Goal: Task Accomplishment & Management: Use online tool/utility

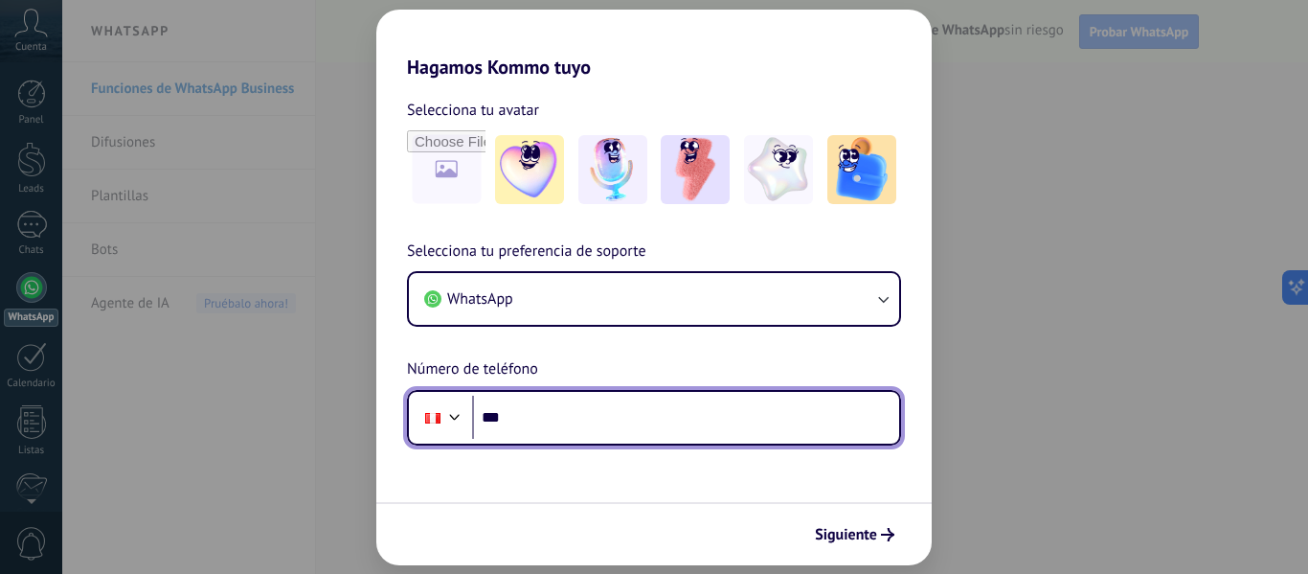
click at [556, 427] on input "***" at bounding box center [685, 418] width 427 height 44
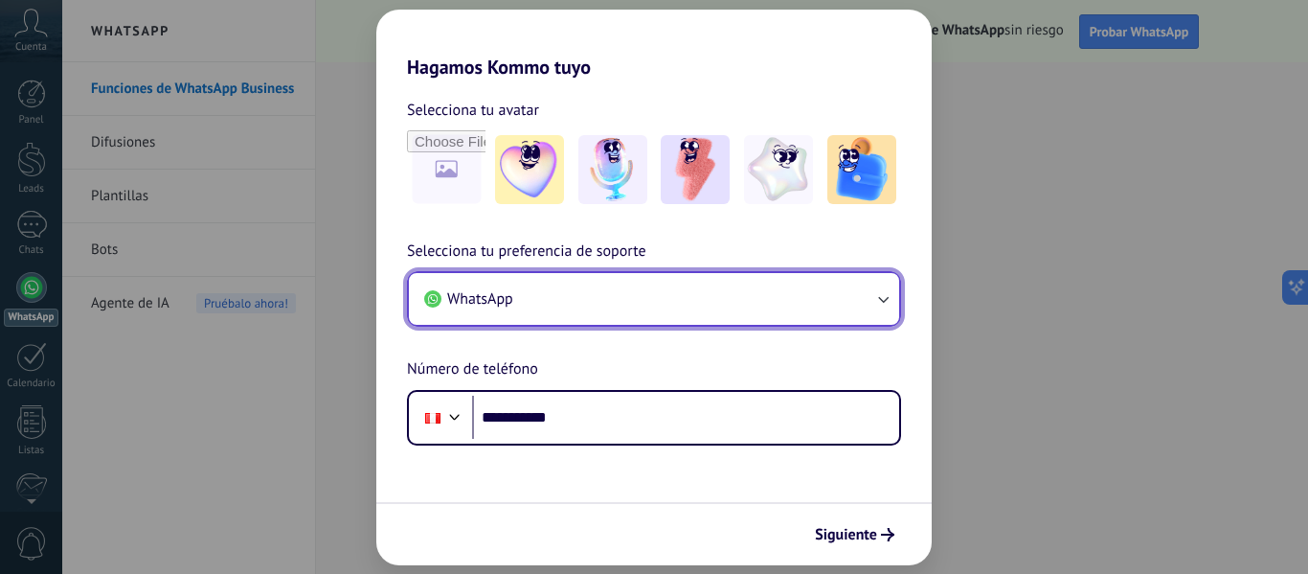
click at [491, 297] on span "WhatsApp" at bounding box center [480, 298] width 66 height 19
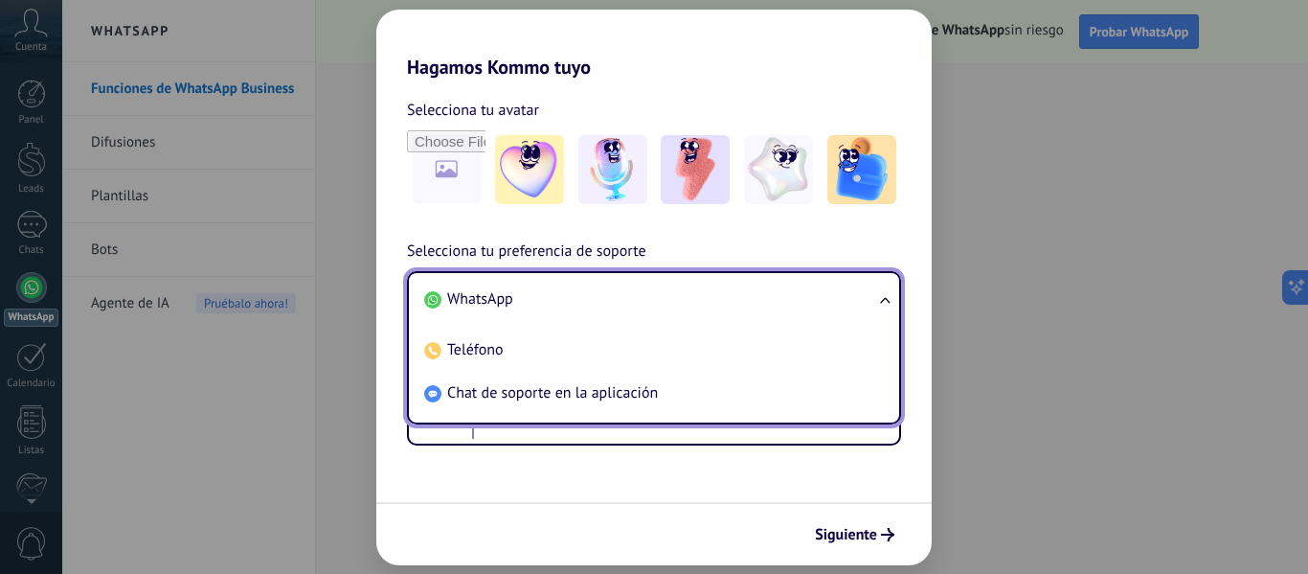
click at [856, 237] on div "**********" at bounding box center [653, 262] width 555 height 367
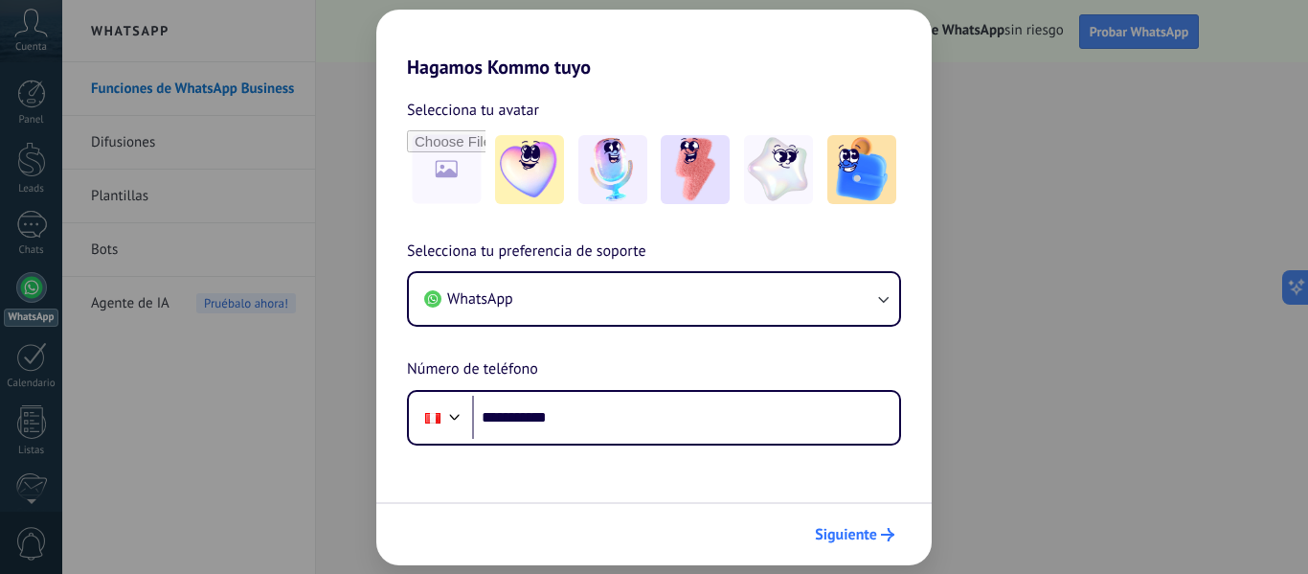
click at [863, 534] on span "Siguiente" at bounding box center [846, 534] width 62 height 13
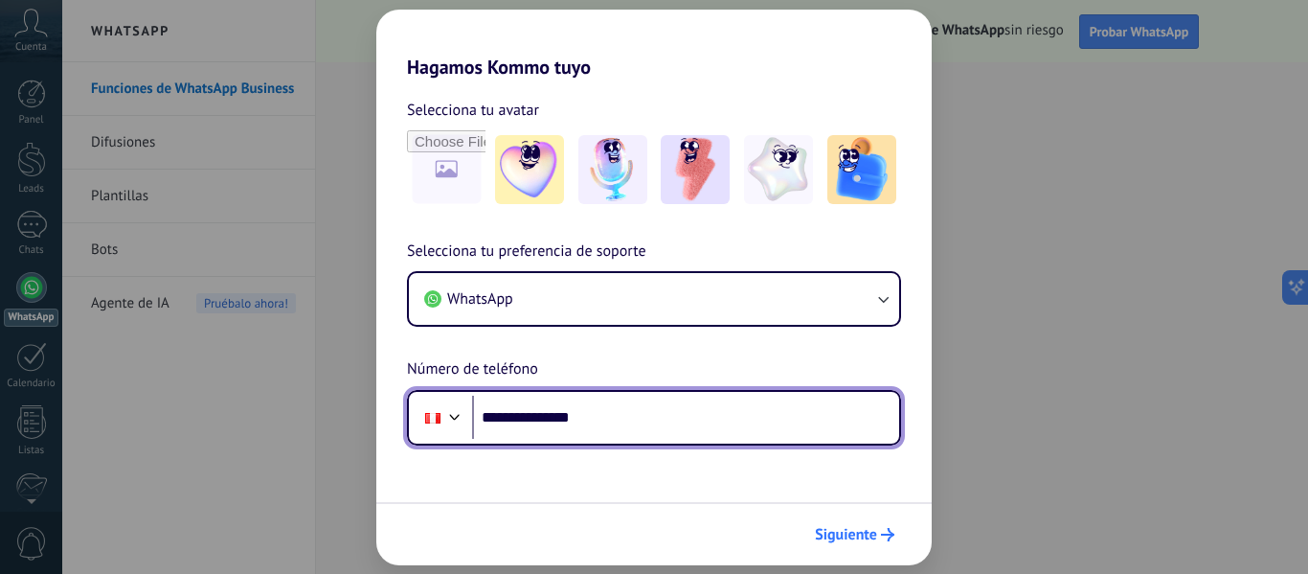
type input "**********"
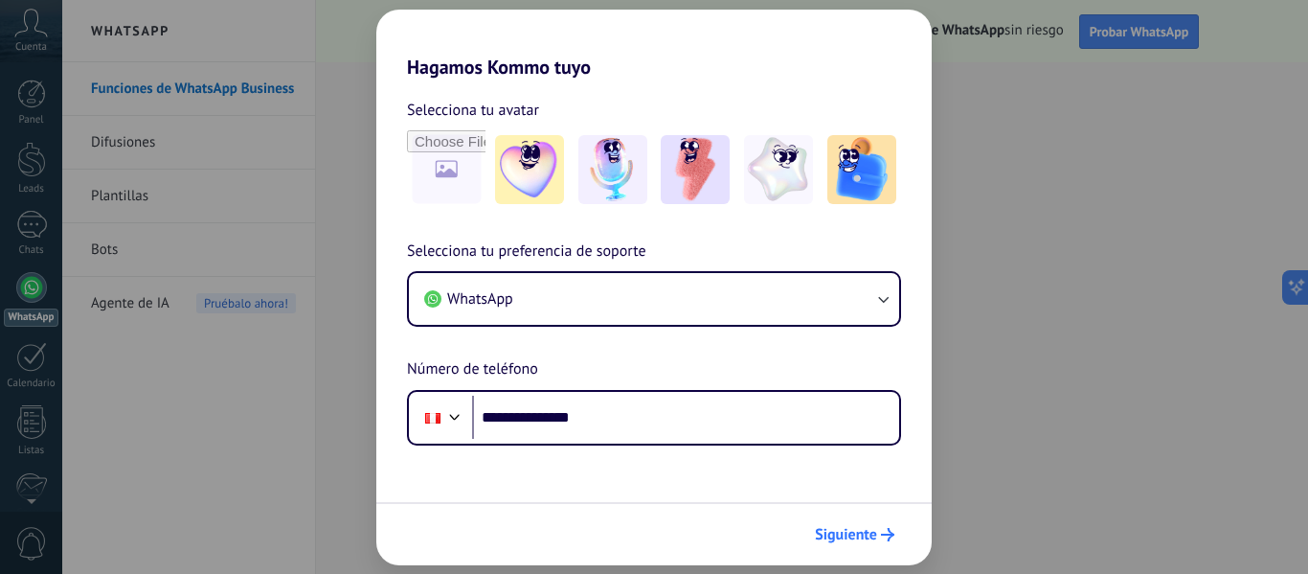
click at [865, 544] on button "Siguiente" at bounding box center [854, 534] width 97 height 33
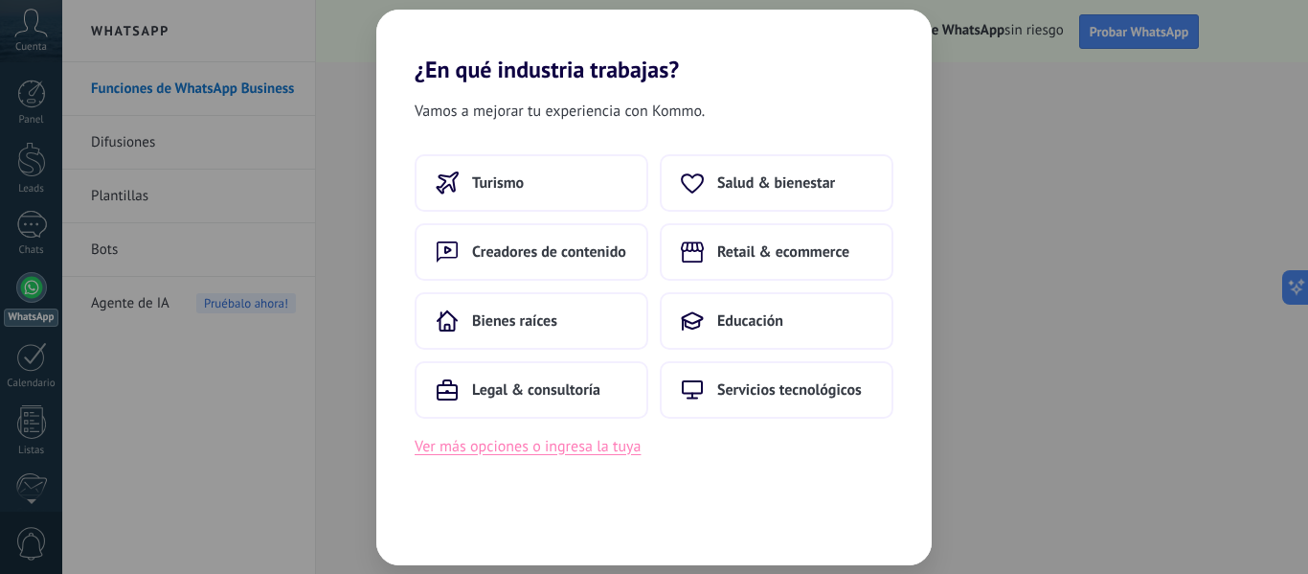
click at [570, 447] on button "Ver más opciones o ingresa la tuya" at bounding box center [528, 446] width 226 height 25
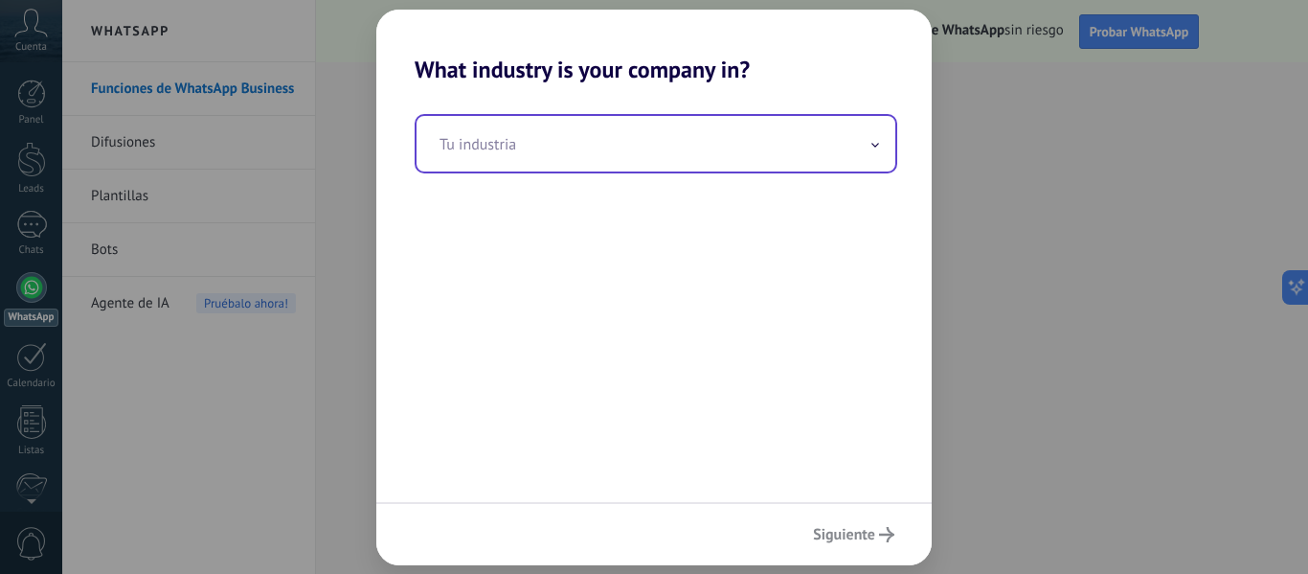
click at [572, 144] on input "text" at bounding box center [656, 144] width 479 height 56
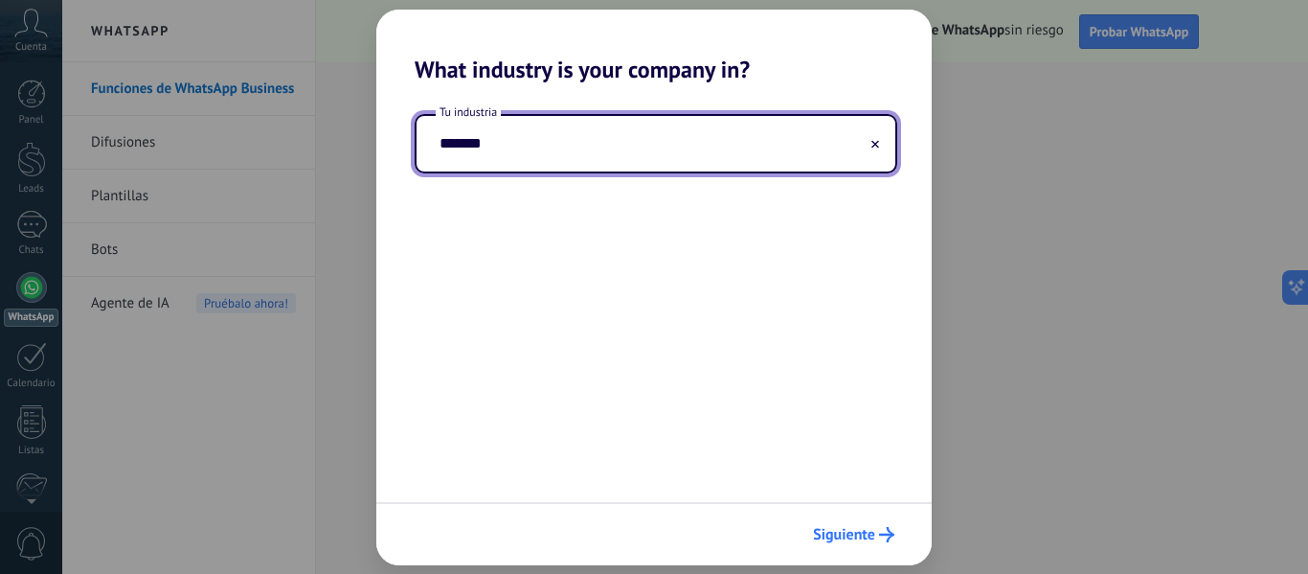
type input "*******"
click at [869, 538] on span "Siguiente" at bounding box center [844, 534] width 62 height 13
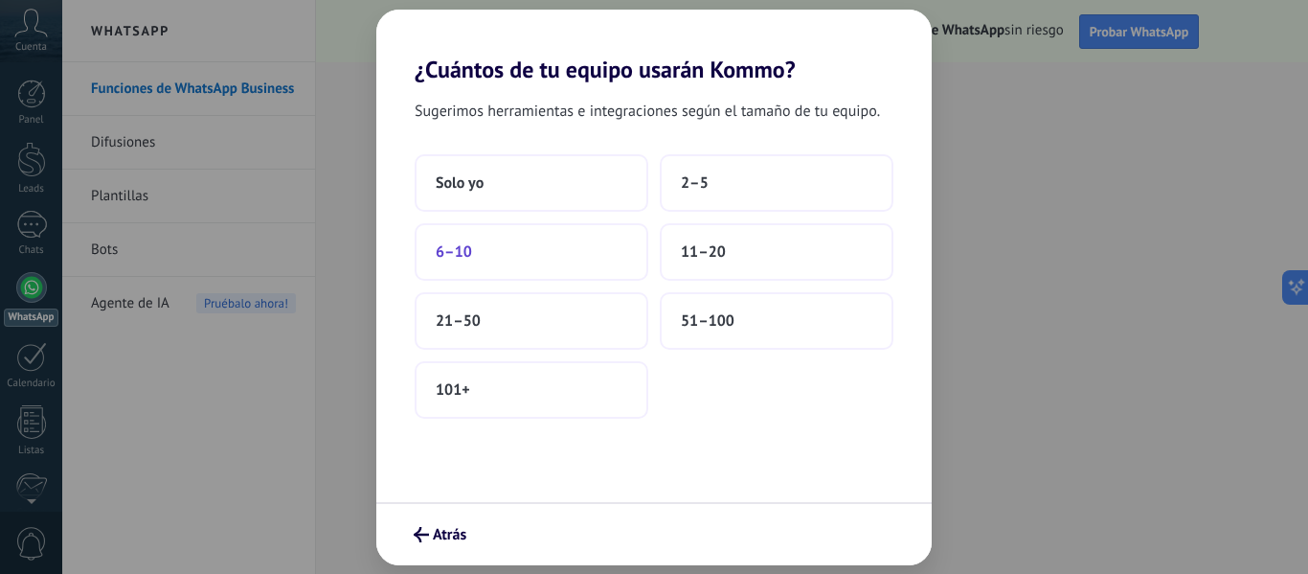
click at [570, 266] on button "6–10" at bounding box center [532, 251] width 234 height 57
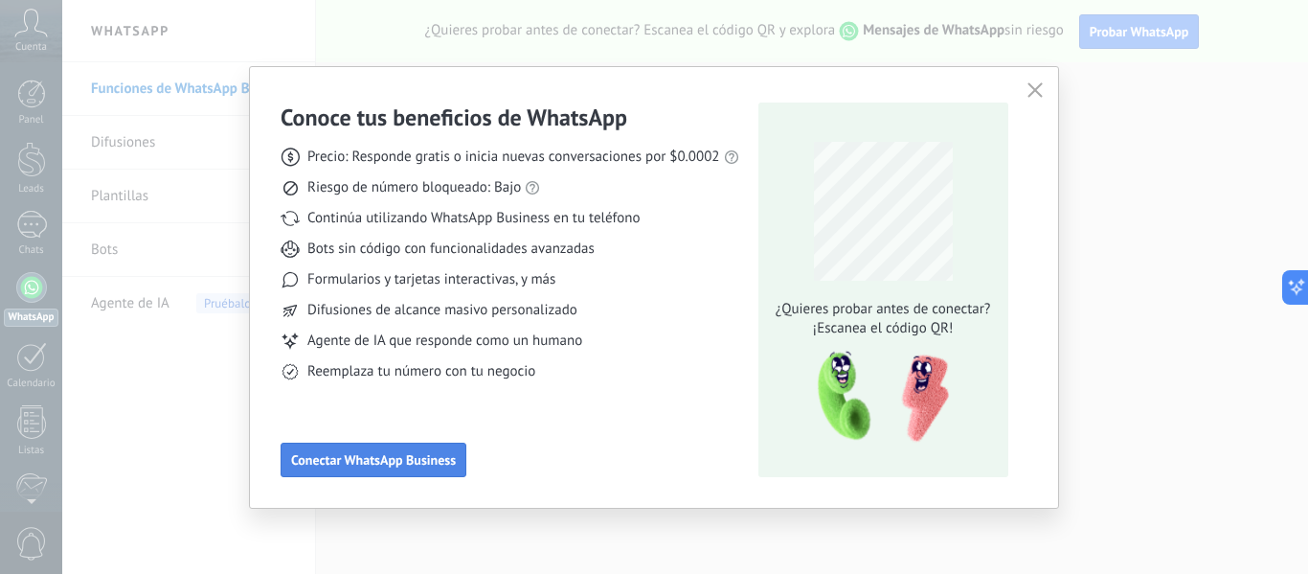
click at [380, 468] on button "Conectar WhatsApp Business" at bounding box center [374, 459] width 186 height 34
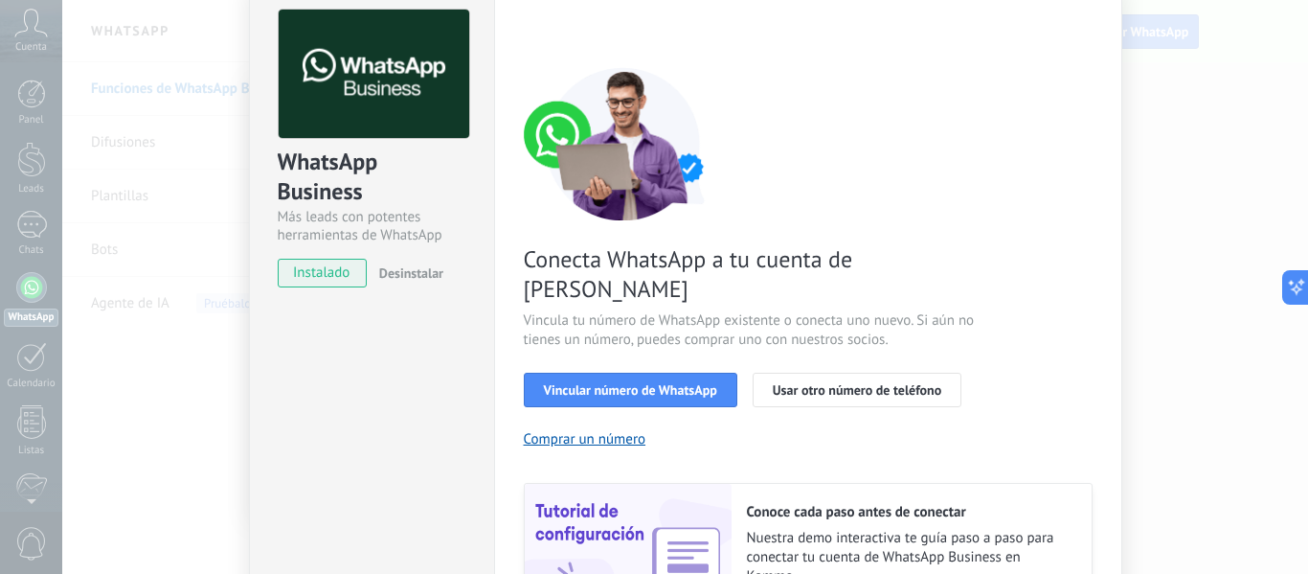
scroll to position [85, 0]
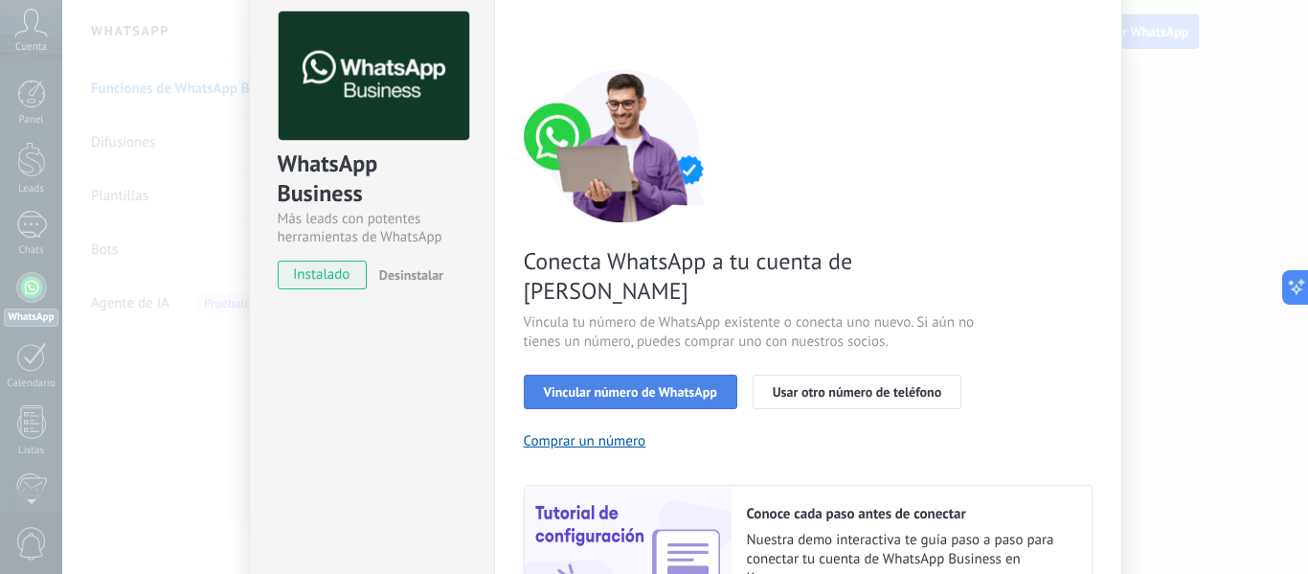
click at [667, 374] on button "Vincular número de WhatsApp" at bounding box center [631, 391] width 214 height 34
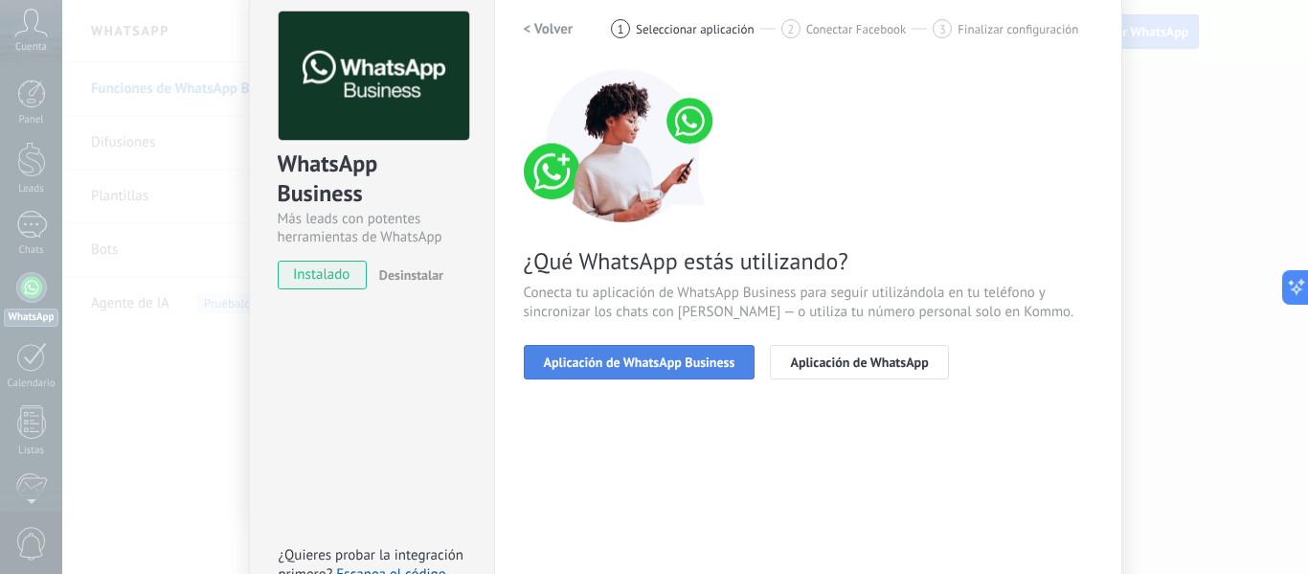
click at [720, 372] on button "Aplicación de WhatsApp Business" at bounding box center [640, 362] width 232 height 34
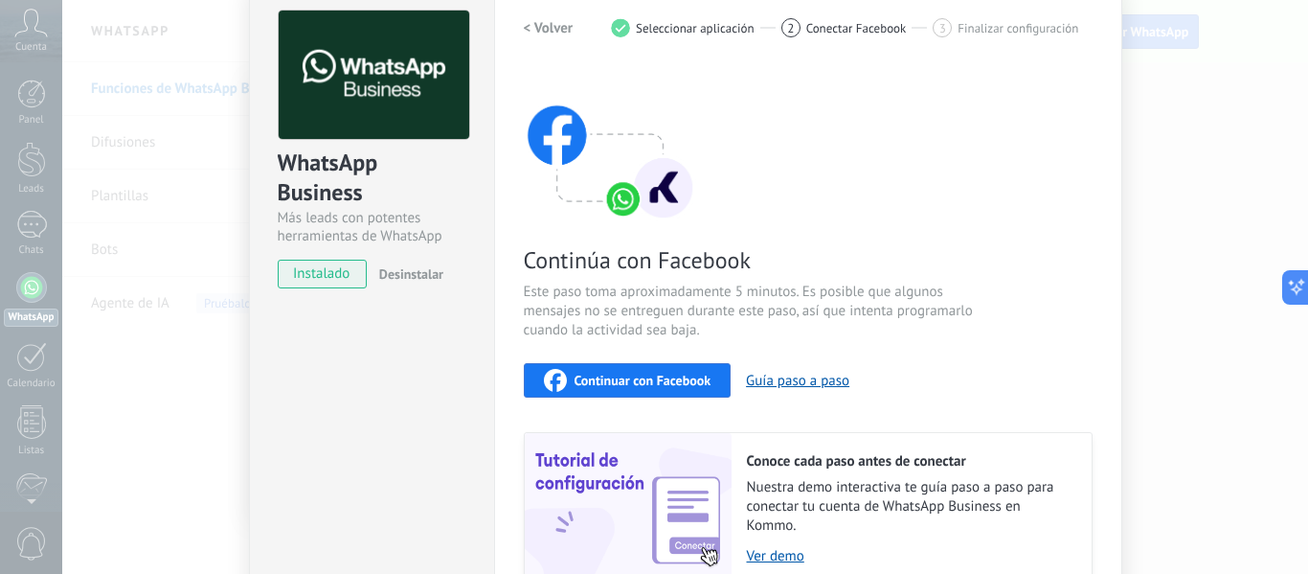
scroll to position [0, 0]
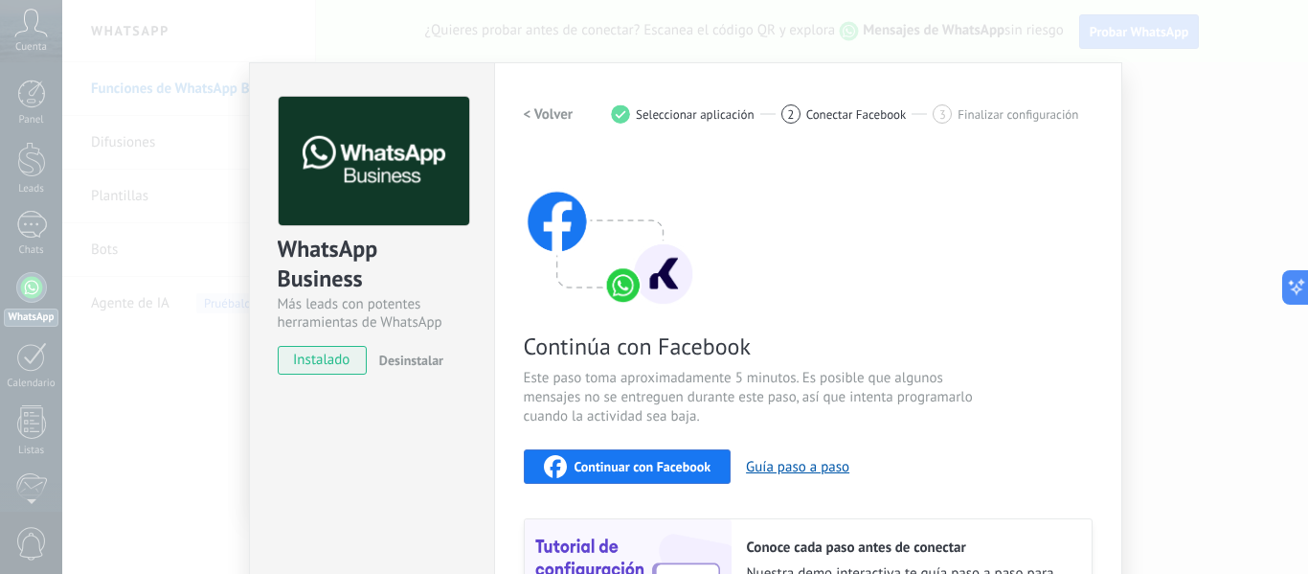
click at [313, 364] on span "instalado" at bounding box center [322, 360] width 87 height 29
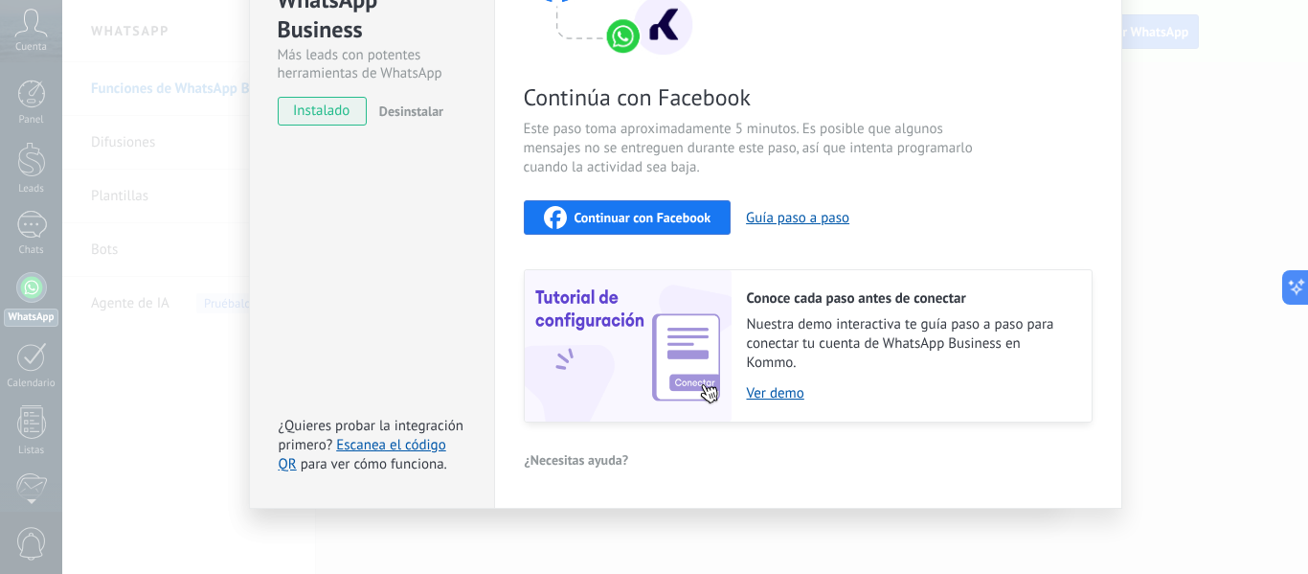
scroll to position [255, 0]
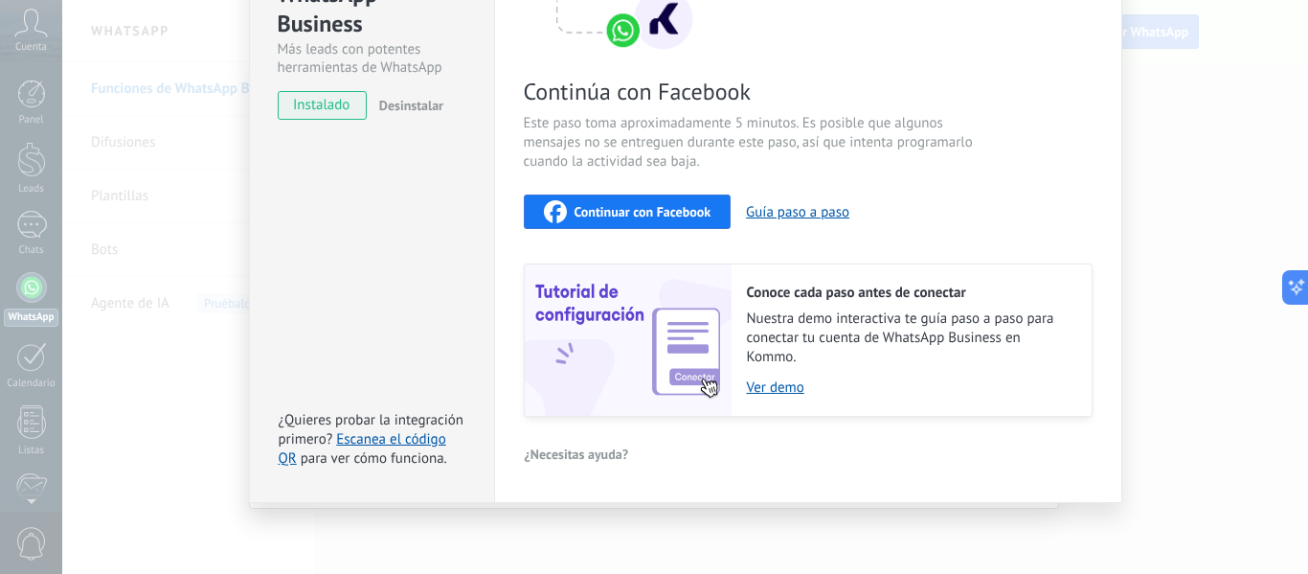
click at [673, 212] on span "Continuar con Facebook" at bounding box center [643, 211] width 137 height 13
click at [616, 205] on span "Continuar con Facebook" at bounding box center [643, 211] width 137 height 13
click at [1151, 184] on div "WhatsApp Business Más leads con potentes herramientas de WhatsApp instalado Des…" at bounding box center [685, 287] width 1246 height 574
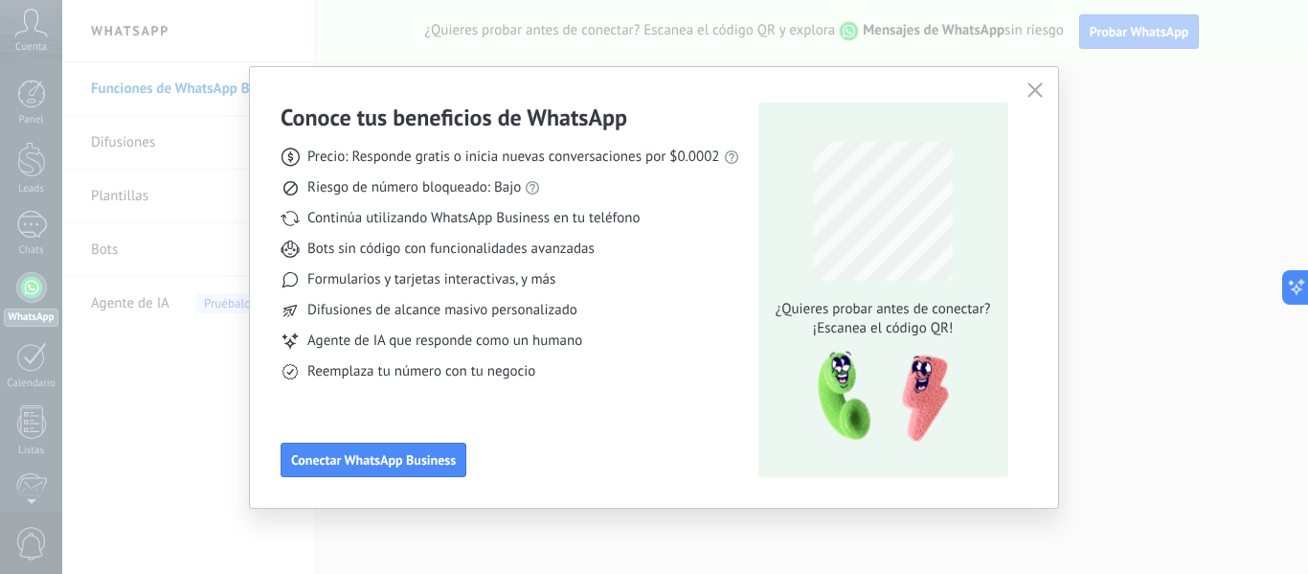
scroll to position [0, 0]
drag, startPoint x: 1030, startPoint y: 83, endPoint x: 1040, endPoint y: 95, distance: 15.0
click at [1032, 84] on icon "button" at bounding box center [1035, 89] width 15 height 15
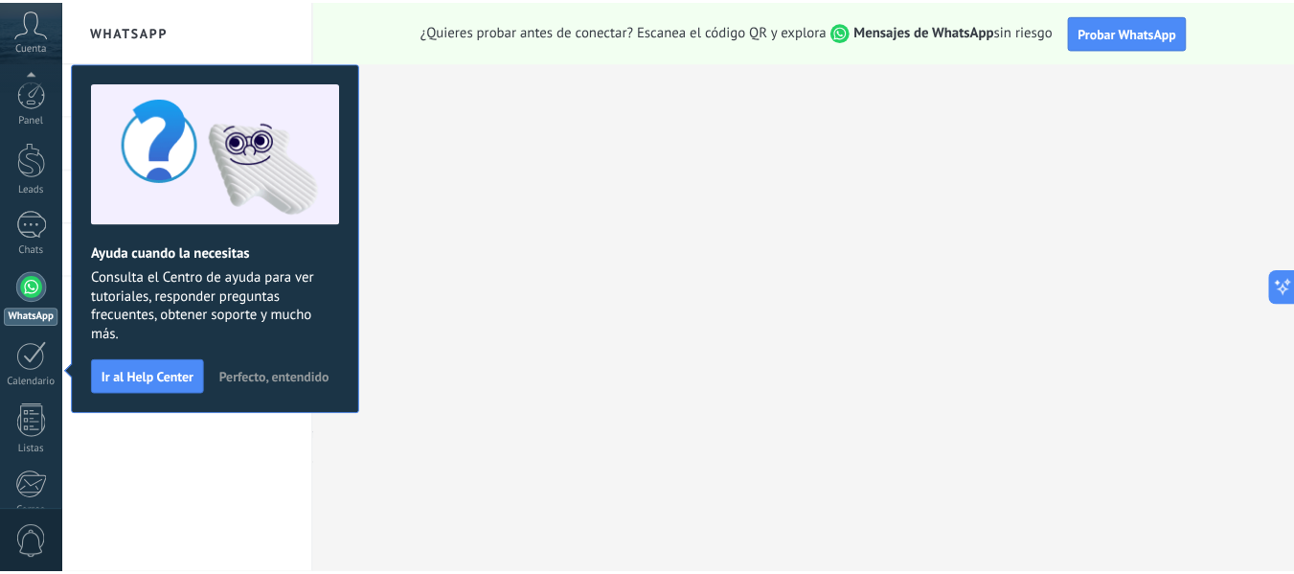
scroll to position [223, 0]
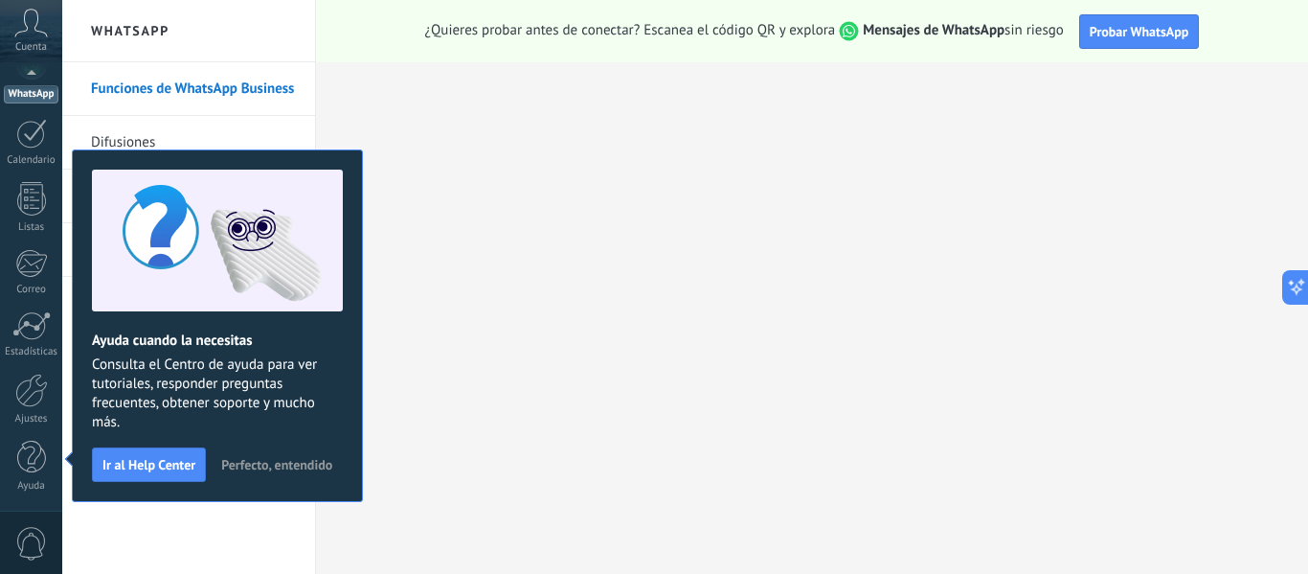
click at [124, 454] on button "Ir al Help Center" at bounding box center [149, 464] width 114 height 34
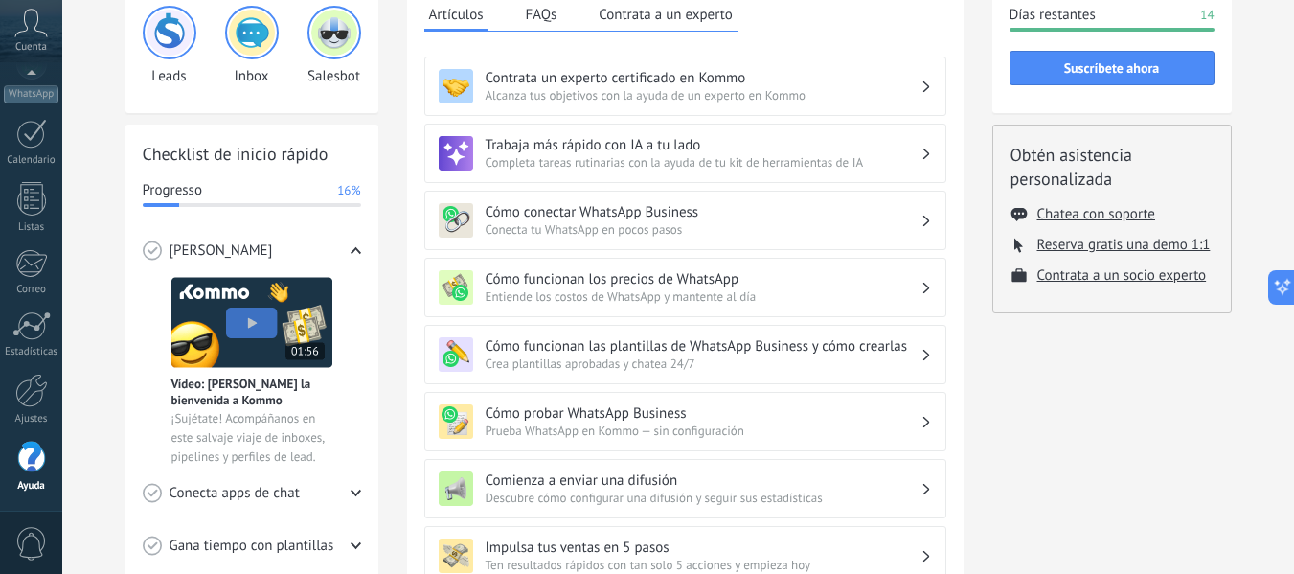
scroll to position [192, 0]
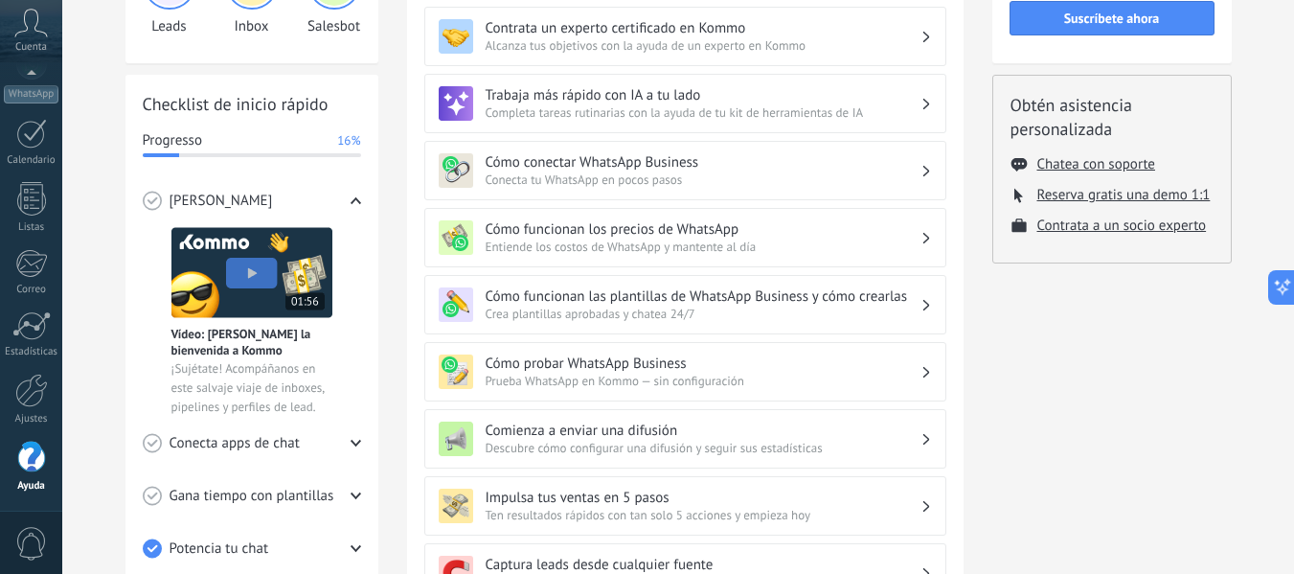
click at [847, 181] on span "Conecta tu WhatsApp en pocos pasos" at bounding box center [703, 179] width 435 height 16
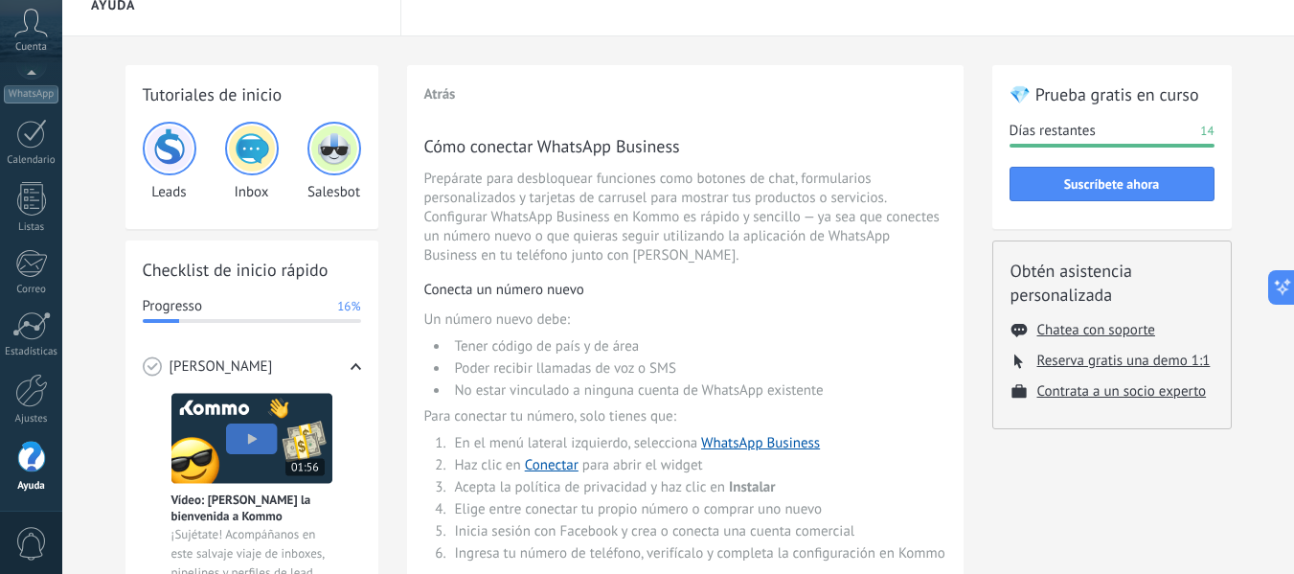
scroll to position [0, 0]
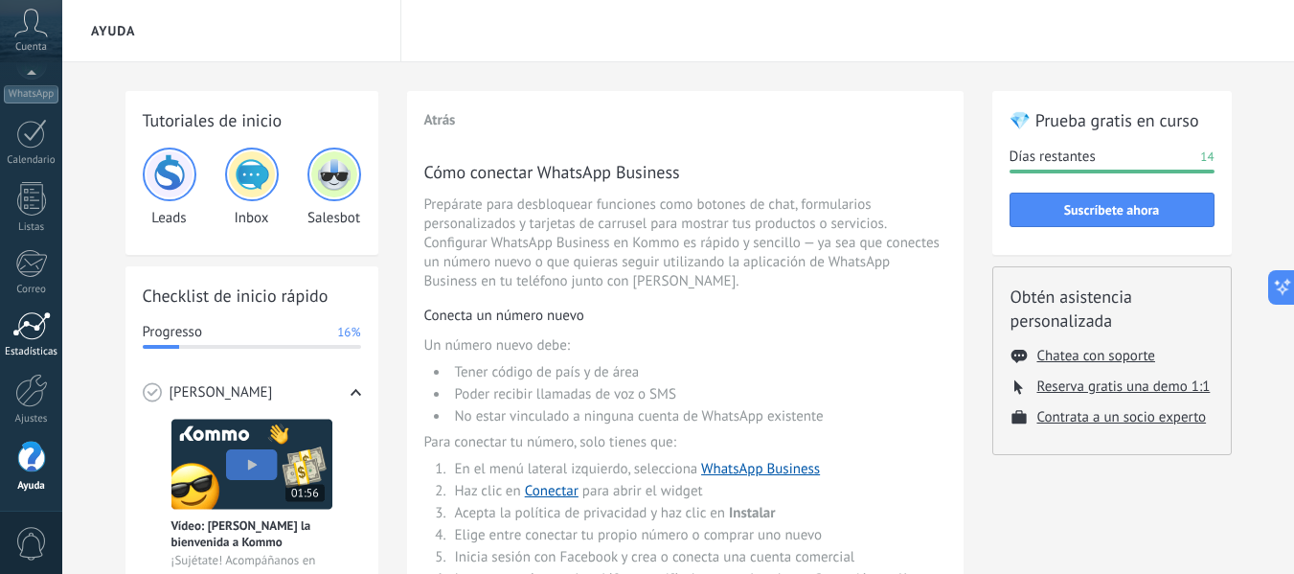
click at [36, 330] on div at bounding box center [31, 325] width 38 height 29
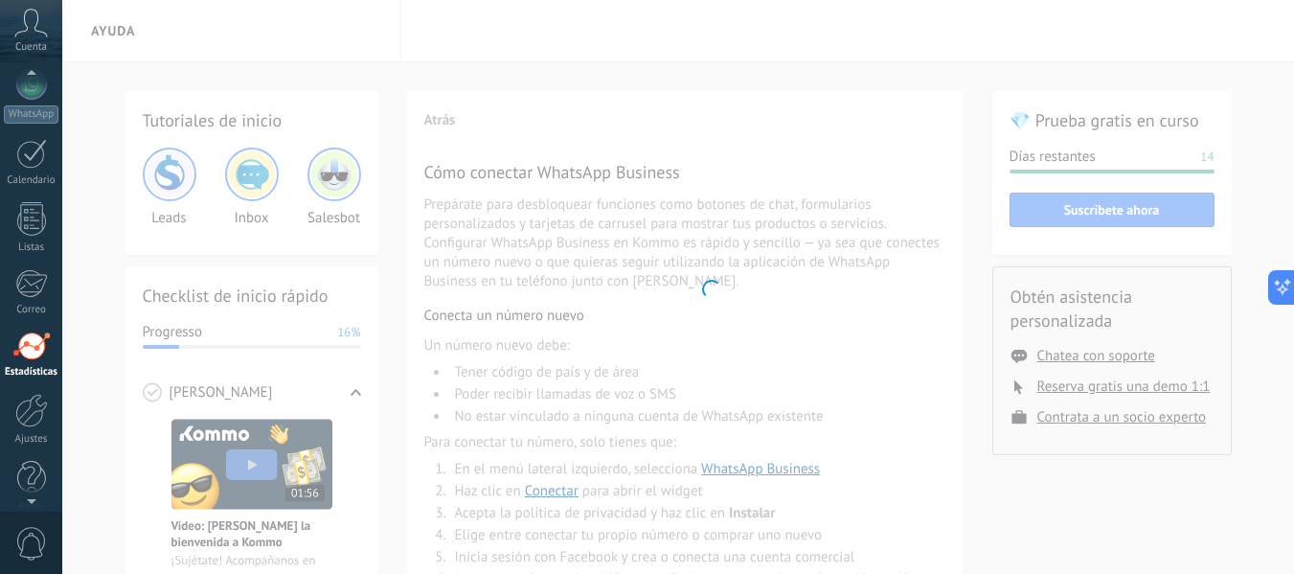
click at [41, 41] on span "Cuenta" at bounding box center [31, 47] width 32 height 12
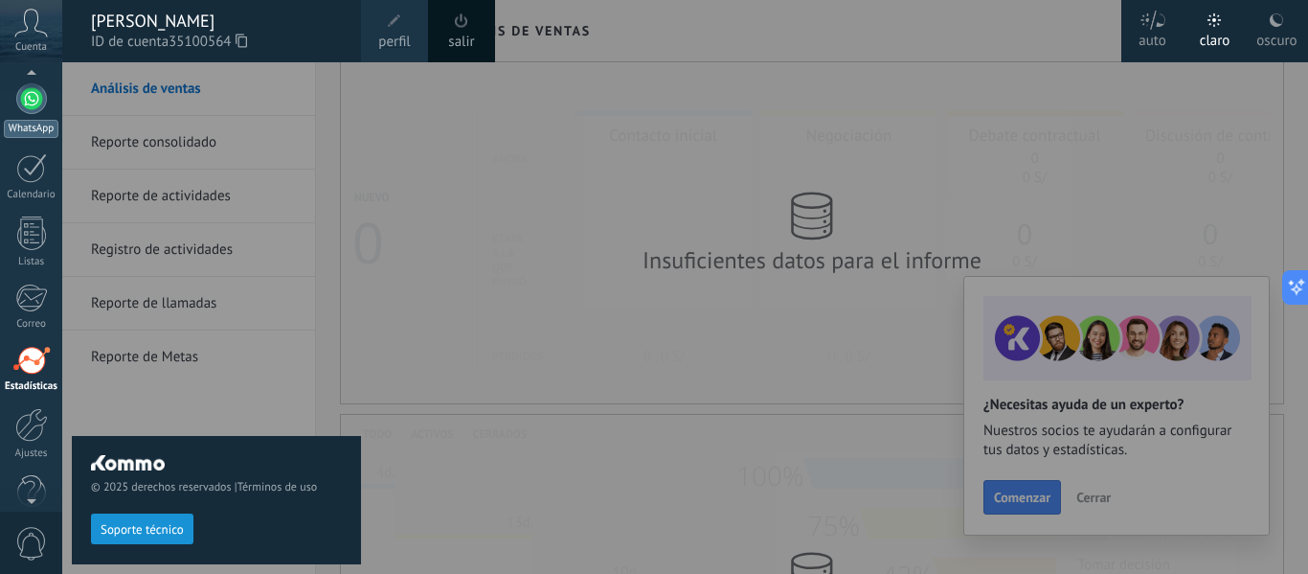
scroll to position [154, 0]
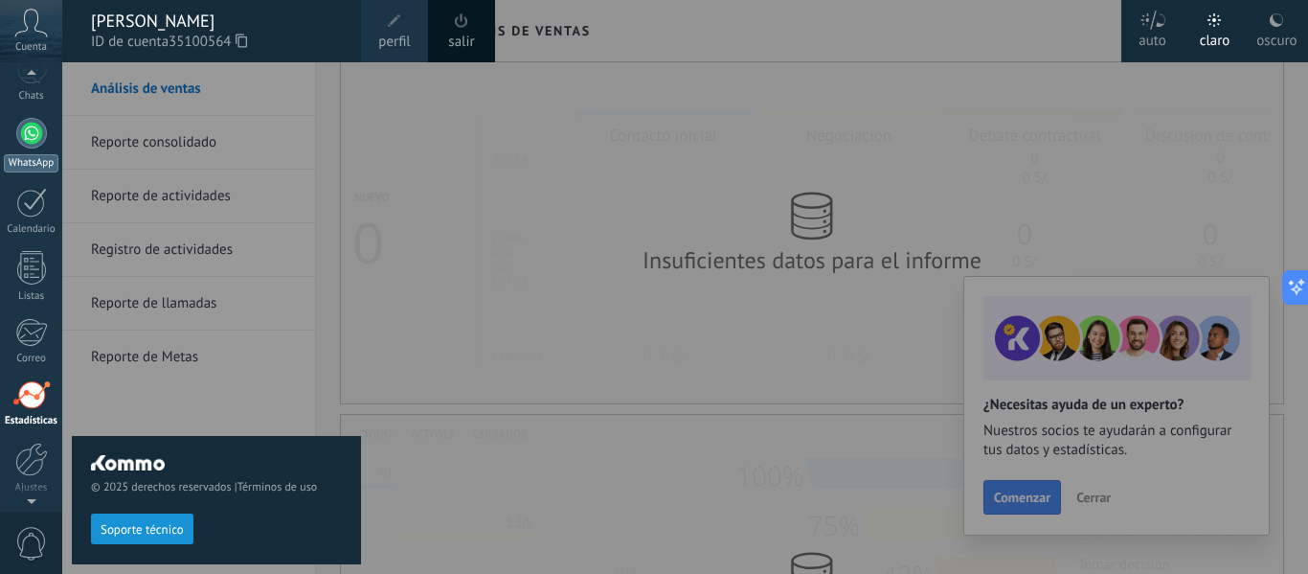
click at [30, 119] on div at bounding box center [31, 133] width 31 height 31
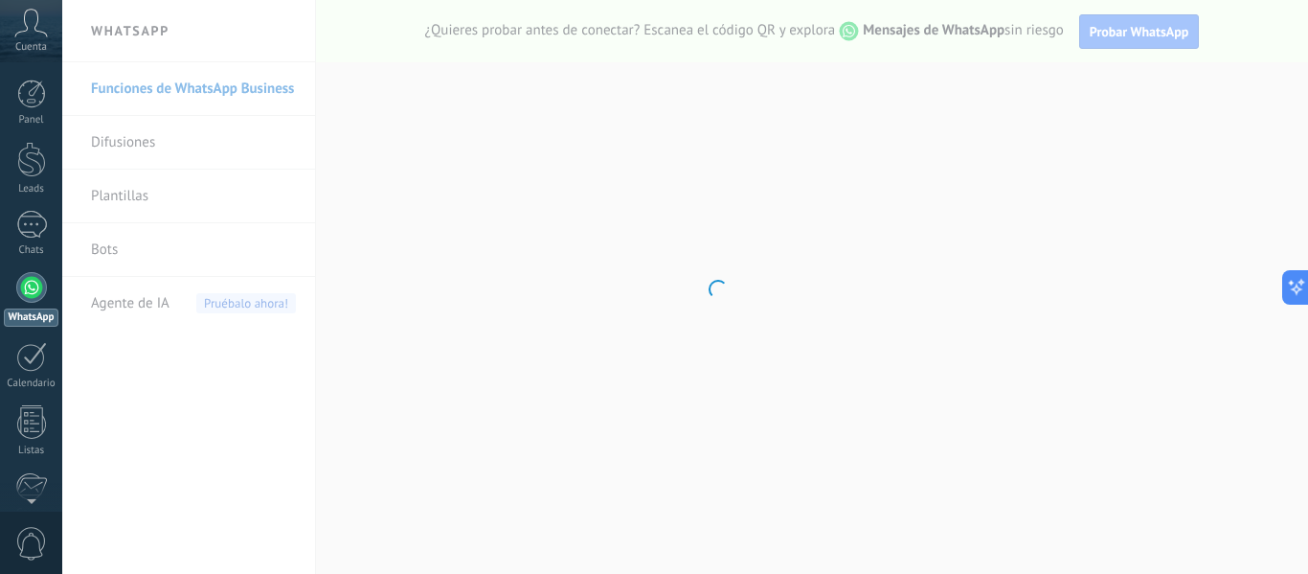
click at [40, 55] on div "Cuenta" at bounding box center [31, 31] width 62 height 62
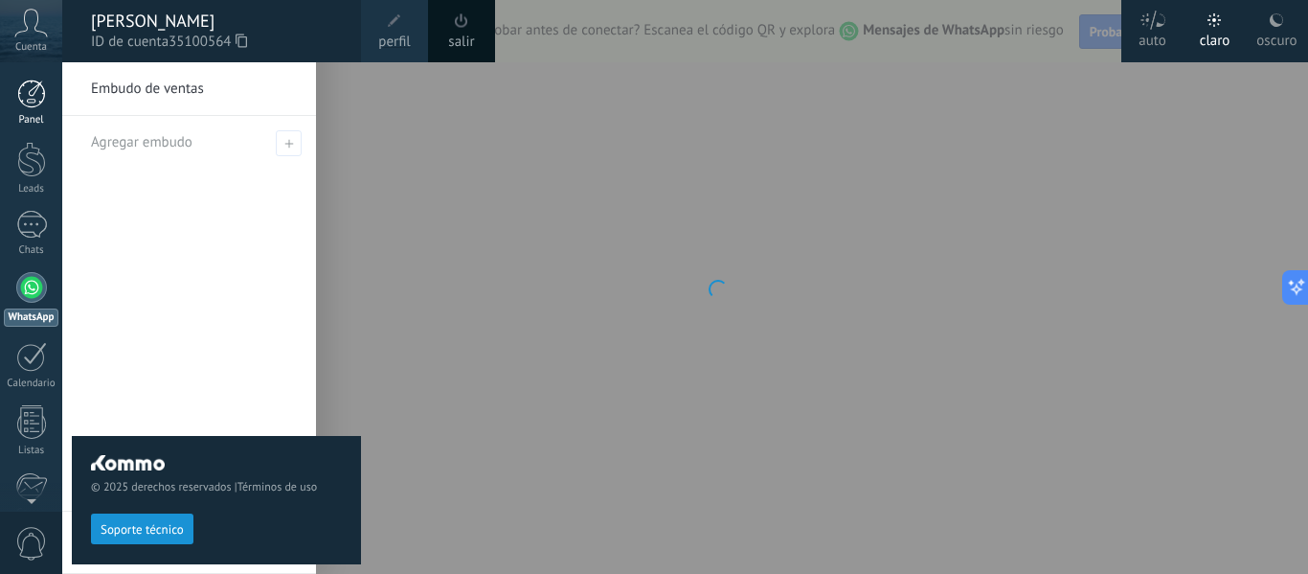
click at [22, 83] on div at bounding box center [31, 93] width 29 height 29
